Goal: Task Accomplishment & Management: Complete application form

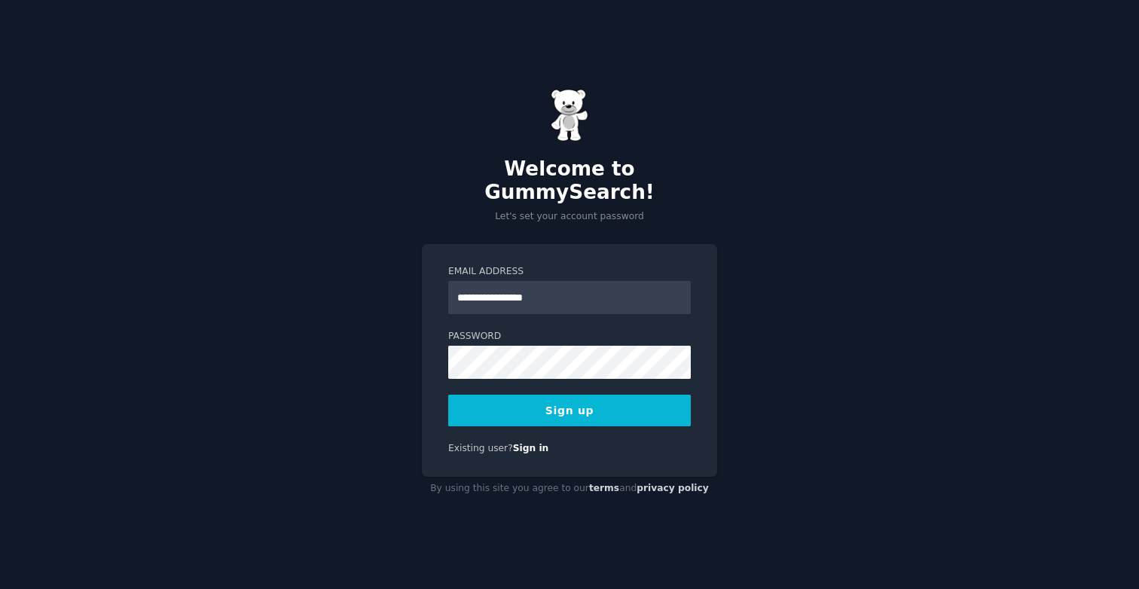
type input "**********"
click at [692, 377] on div "**********" at bounding box center [569, 360] width 295 height 233
click at [679, 395] on button "Sign up" at bounding box center [569, 411] width 242 height 32
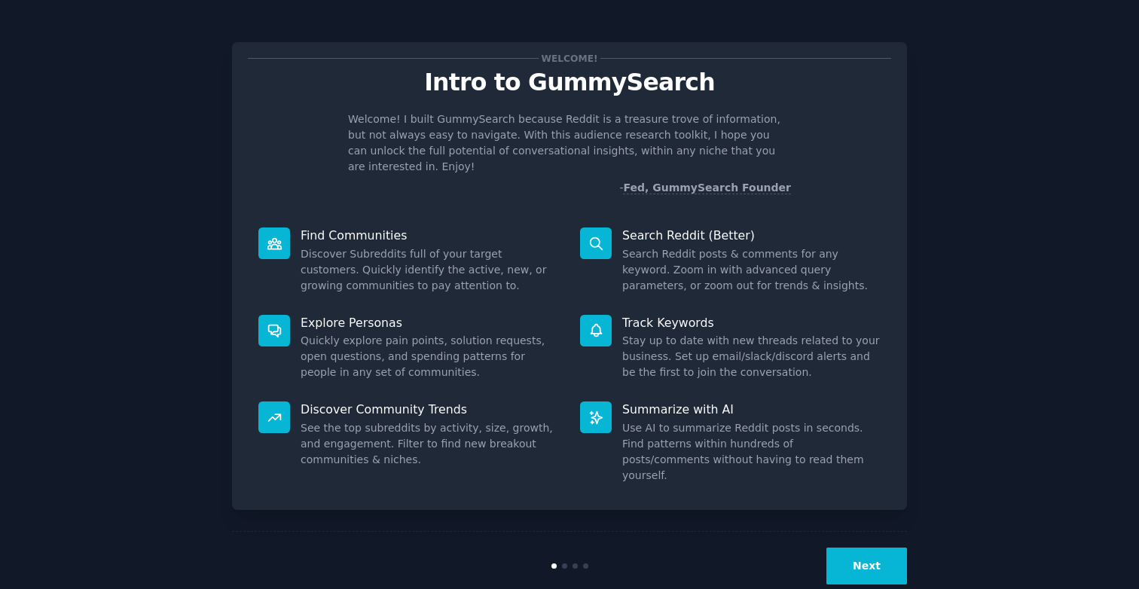
click at [861, 547] on button "Next" at bounding box center [866, 565] width 81 height 37
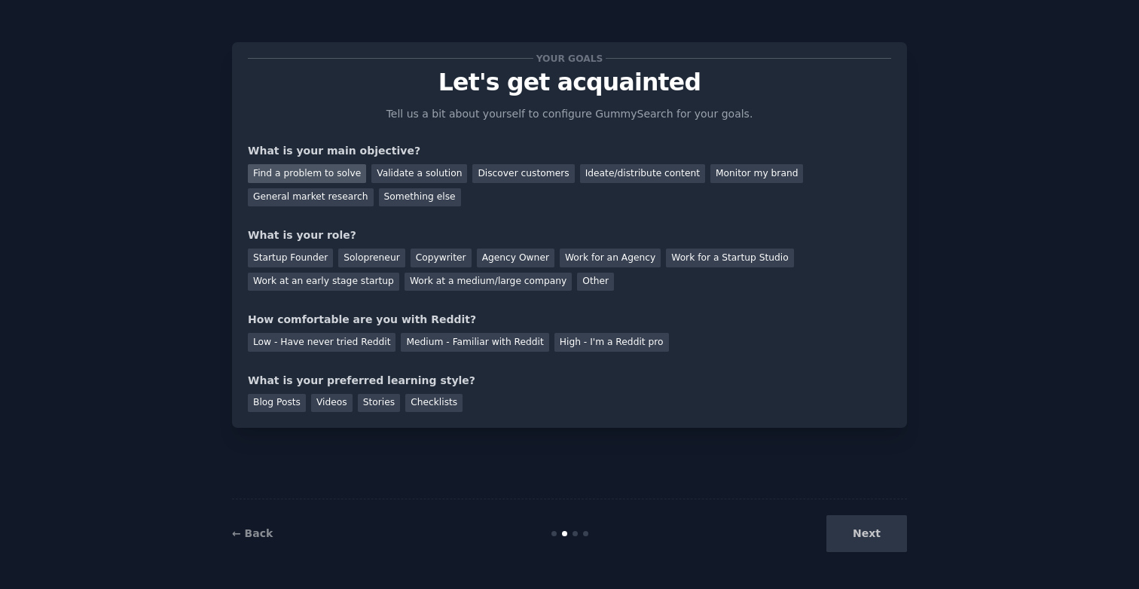
click at [339, 179] on div "Find a problem to solve" at bounding box center [307, 173] width 118 height 19
click at [343, 194] on div "General market research" at bounding box center [311, 197] width 126 height 19
click at [340, 174] on div "Find a problem to solve" at bounding box center [307, 173] width 118 height 19
click at [359, 257] on div "Solopreneur" at bounding box center [371, 257] width 66 height 19
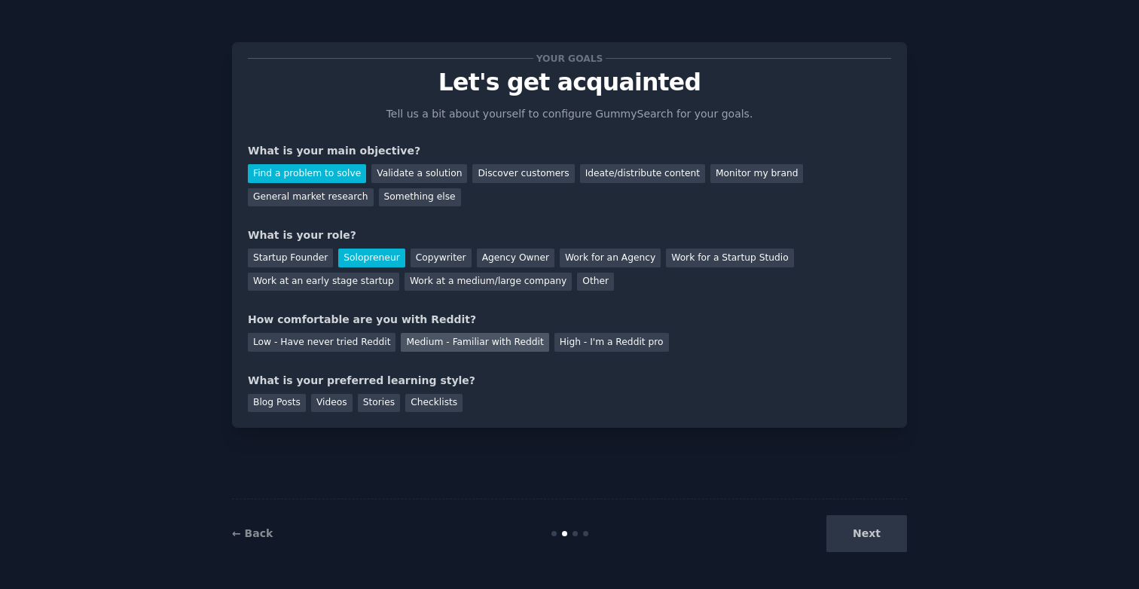
click at [492, 346] on div "Medium - Familiar with Reddit" at bounding box center [475, 342] width 148 height 19
click at [335, 401] on div "Videos" at bounding box center [331, 403] width 41 height 19
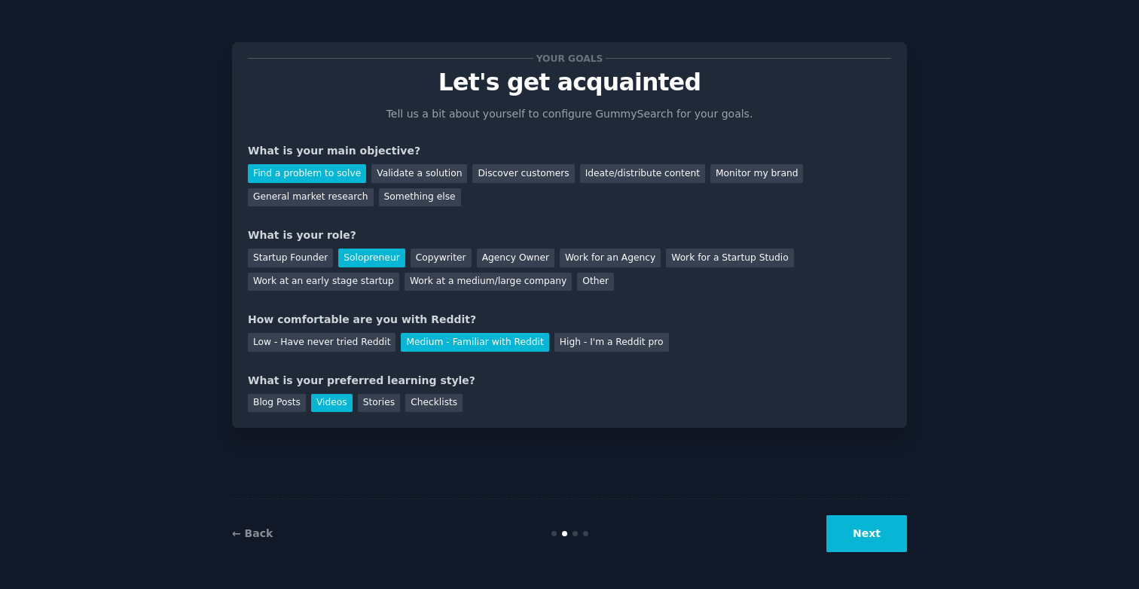
click at [882, 538] on button "Next" at bounding box center [866, 533] width 81 height 37
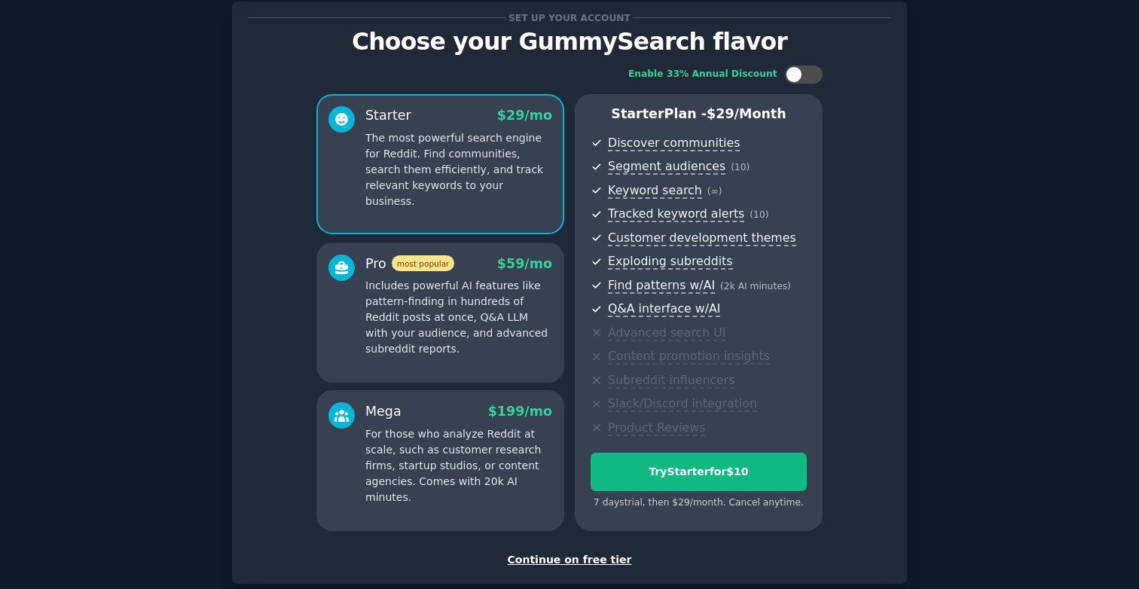
scroll to position [52, 0]
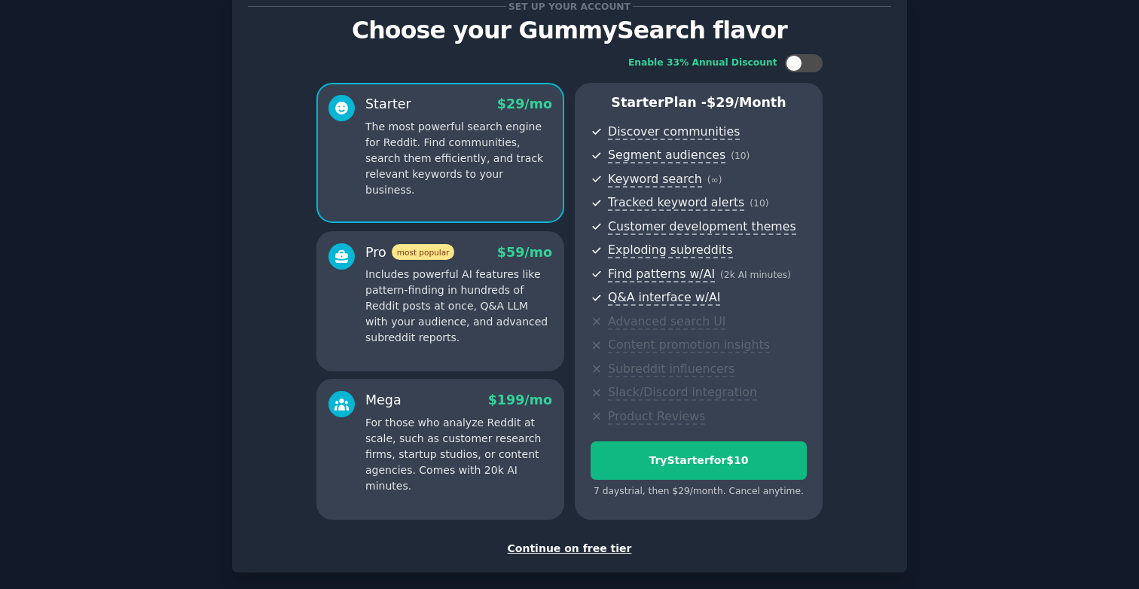
click at [581, 547] on div "Continue on free tier" at bounding box center [569, 549] width 643 height 16
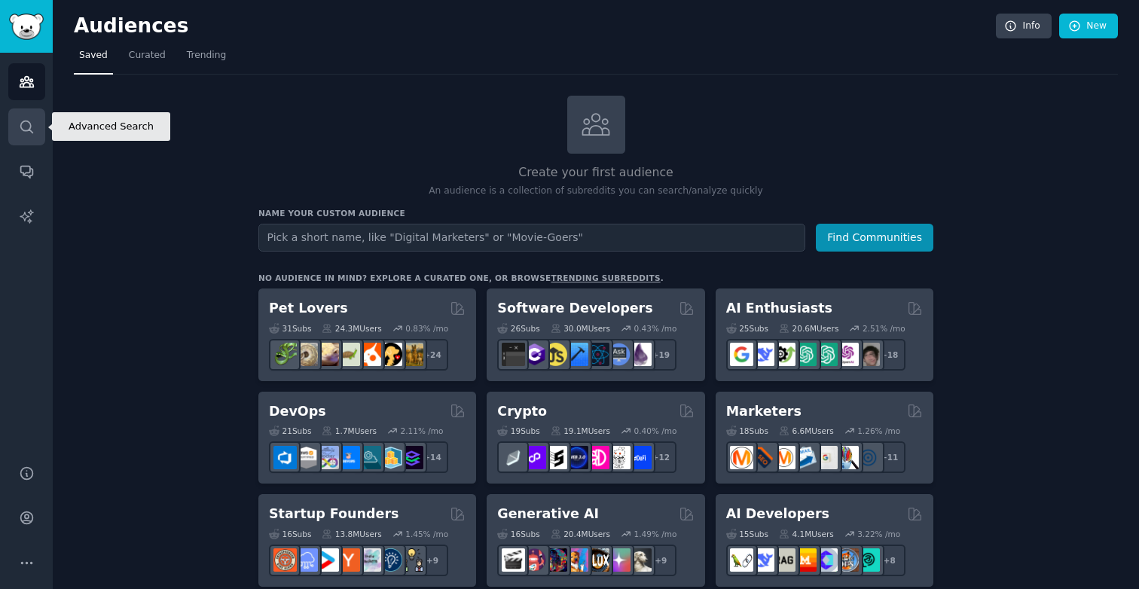
click at [25, 122] on icon "Sidebar" at bounding box center [27, 127] width 16 height 16
